Goal: Check status: Check status

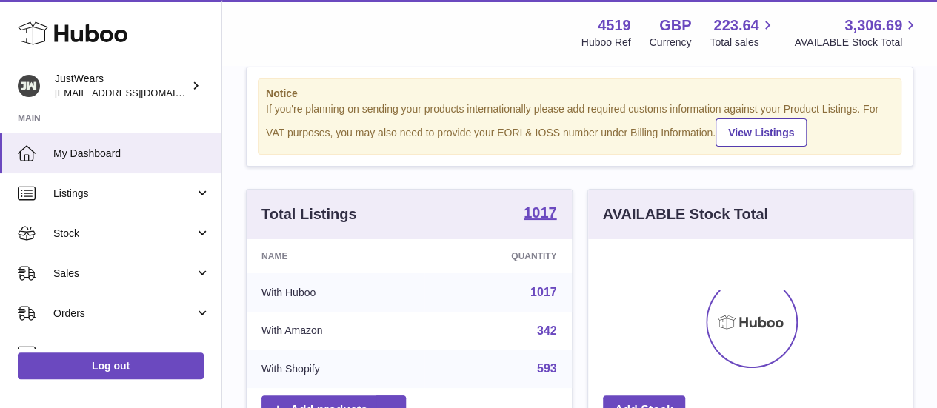
scroll to position [32, 0]
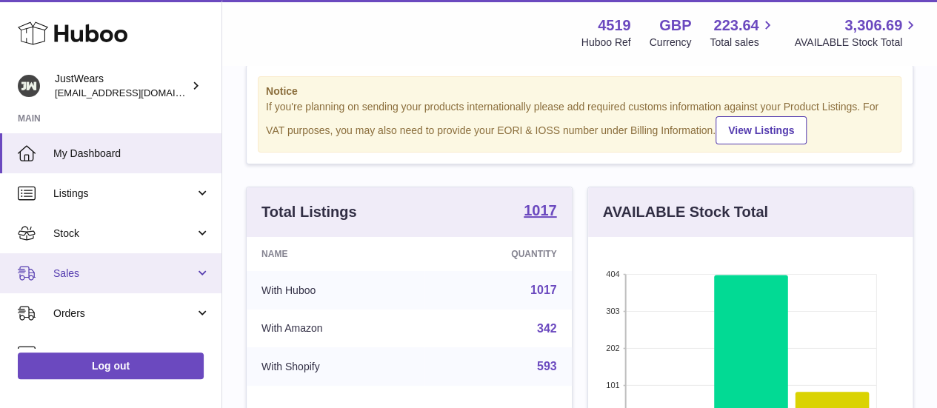
click at [90, 267] on span "Sales" at bounding box center [123, 274] width 141 height 14
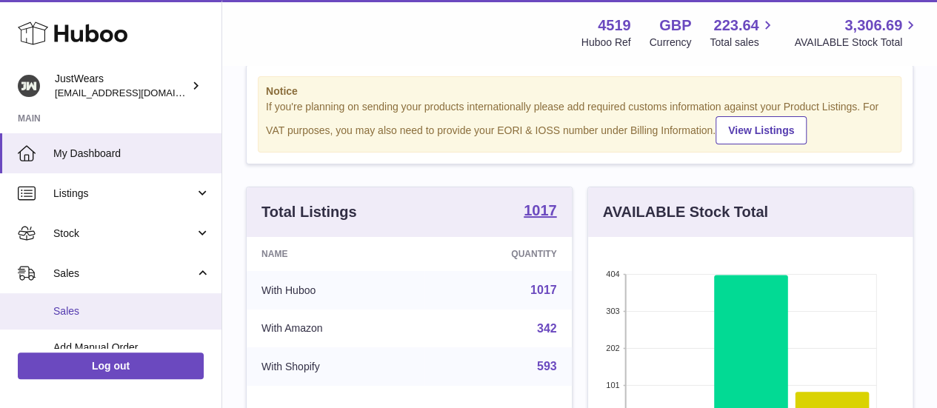
click at [95, 308] on span "Sales" at bounding box center [131, 311] width 157 height 14
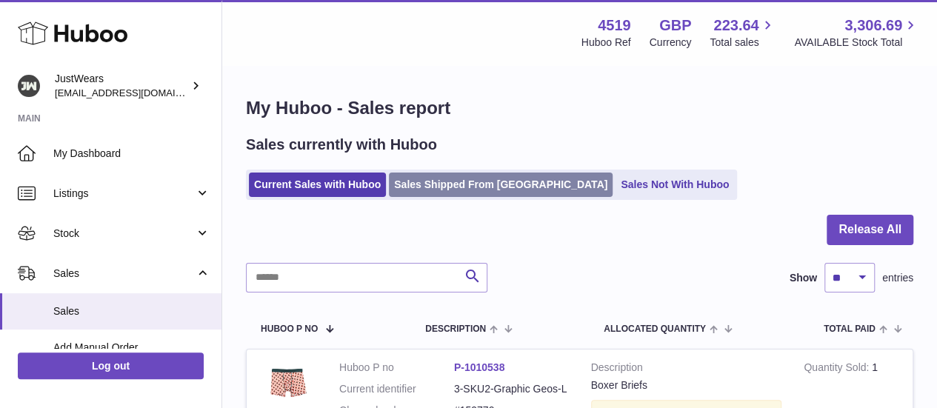
click at [420, 187] on link "Sales Shipped From [GEOGRAPHIC_DATA]" at bounding box center [501, 185] width 224 height 24
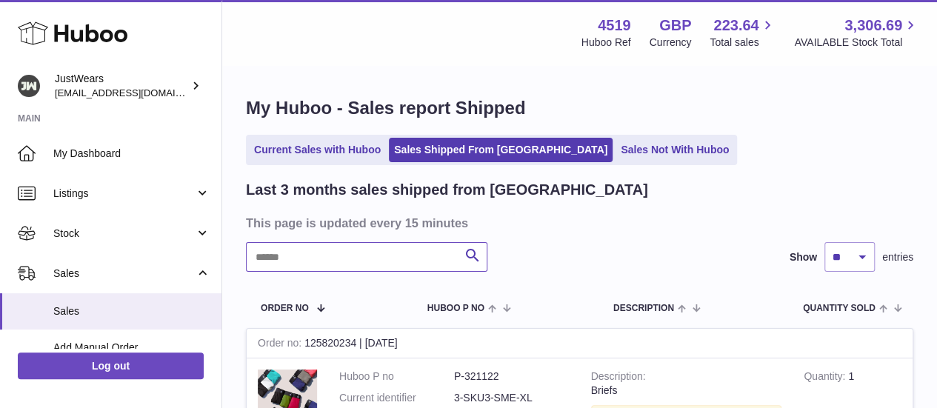
click at [359, 250] on input "text" at bounding box center [367, 257] width 242 height 30
paste input "*******"
type input "*******"
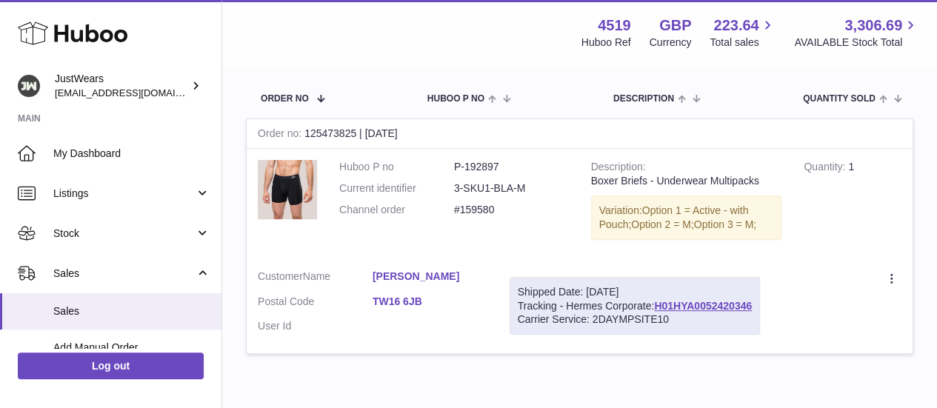
scroll to position [210, 0]
click at [459, 193] on dd "3-SKU1-BLA-M" at bounding box center [511, 188] width 115 height 14
copy dl "3-SKU1-BLA-M"
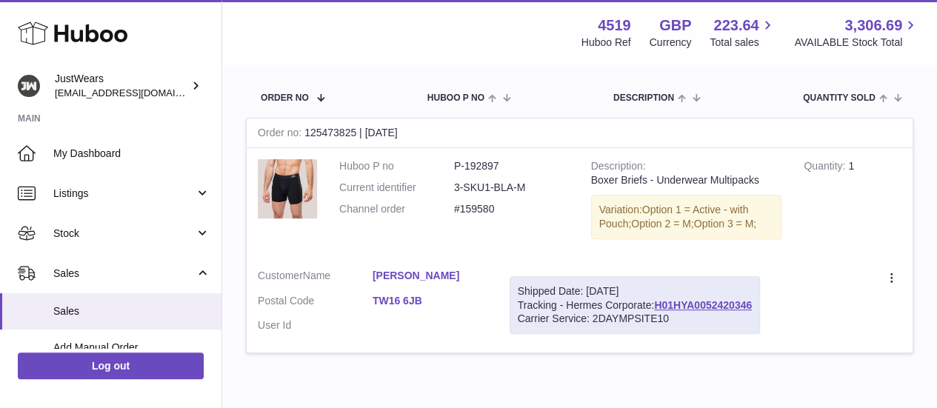
click at [471, 57] on div "Menu Huboo 4519 Huboo Ref GBP Currency 223.64 Total sales 3,306.69 AVAILABLE St…" at bounding box center [579, 32] width 715 height 65
click at [708, 213] on span "Option 1 = Active - with Pouch;" at bounding box center [674, 217] width 150 height 26
click at [593, 224] on div "Variation: Option 1 = Active - with Pouch; Option 2 = M; Option 3 = M;" at bounding box center [686, 217] width 191 height 44
